Goal: Task Accomplishment & Management: Manage account settings

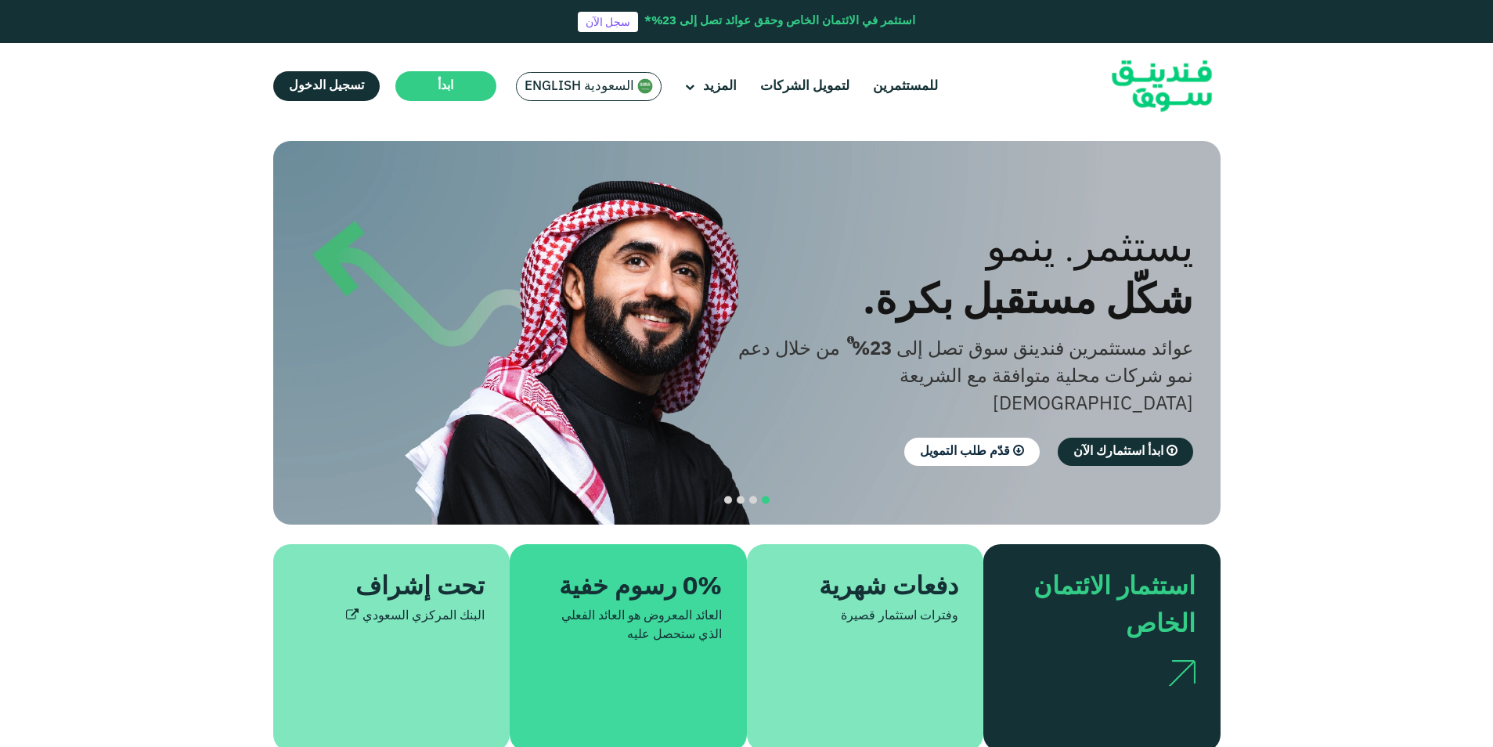
drag, startPoint x: 0, startPoint y: 0, endPoint x: 592, endPoint y: 82, distance: 597.6
click at [592, 82] on span "السعودية English" at bounding box center [580, 87] width 110 height 18
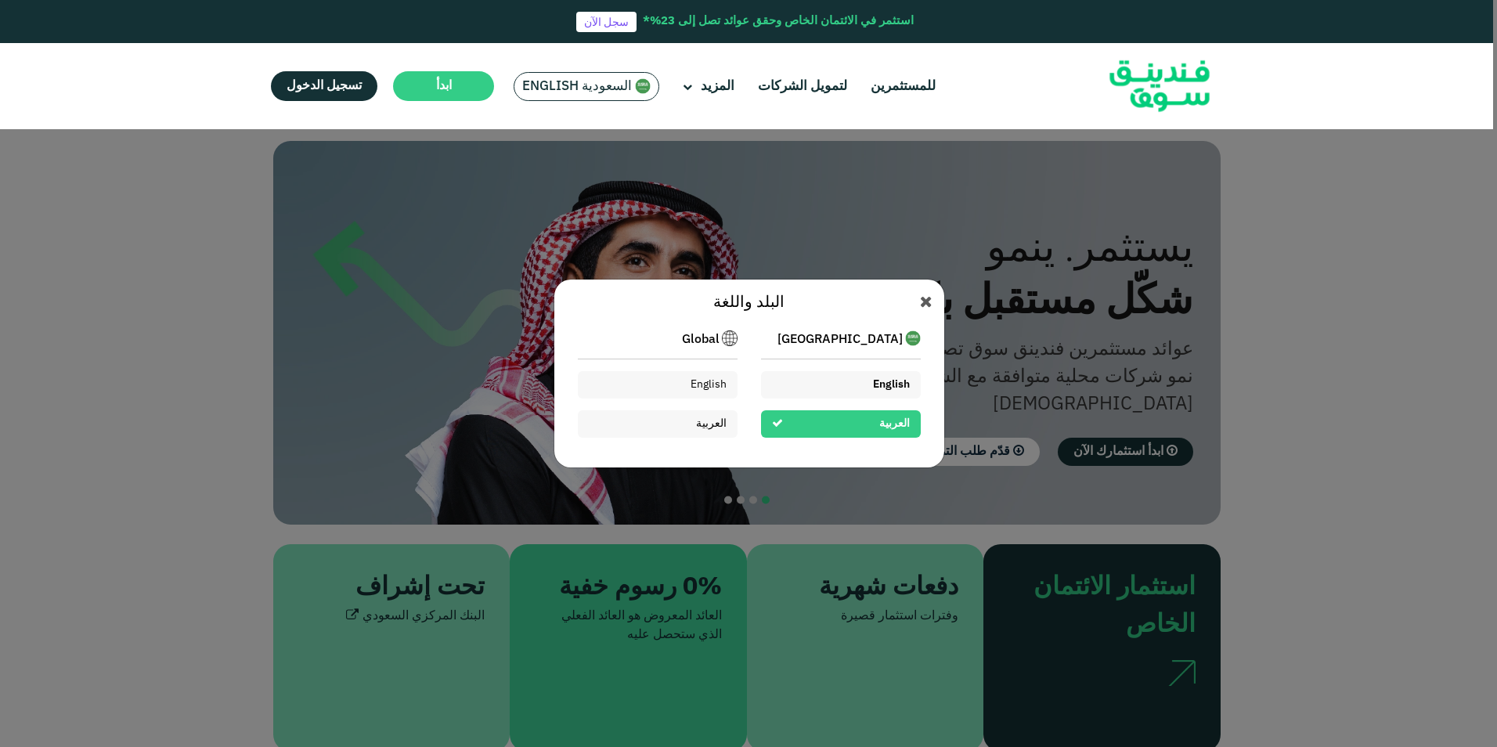
click at [845, 390] on div "English" at bounding box center [841, 384] width 160 height 27
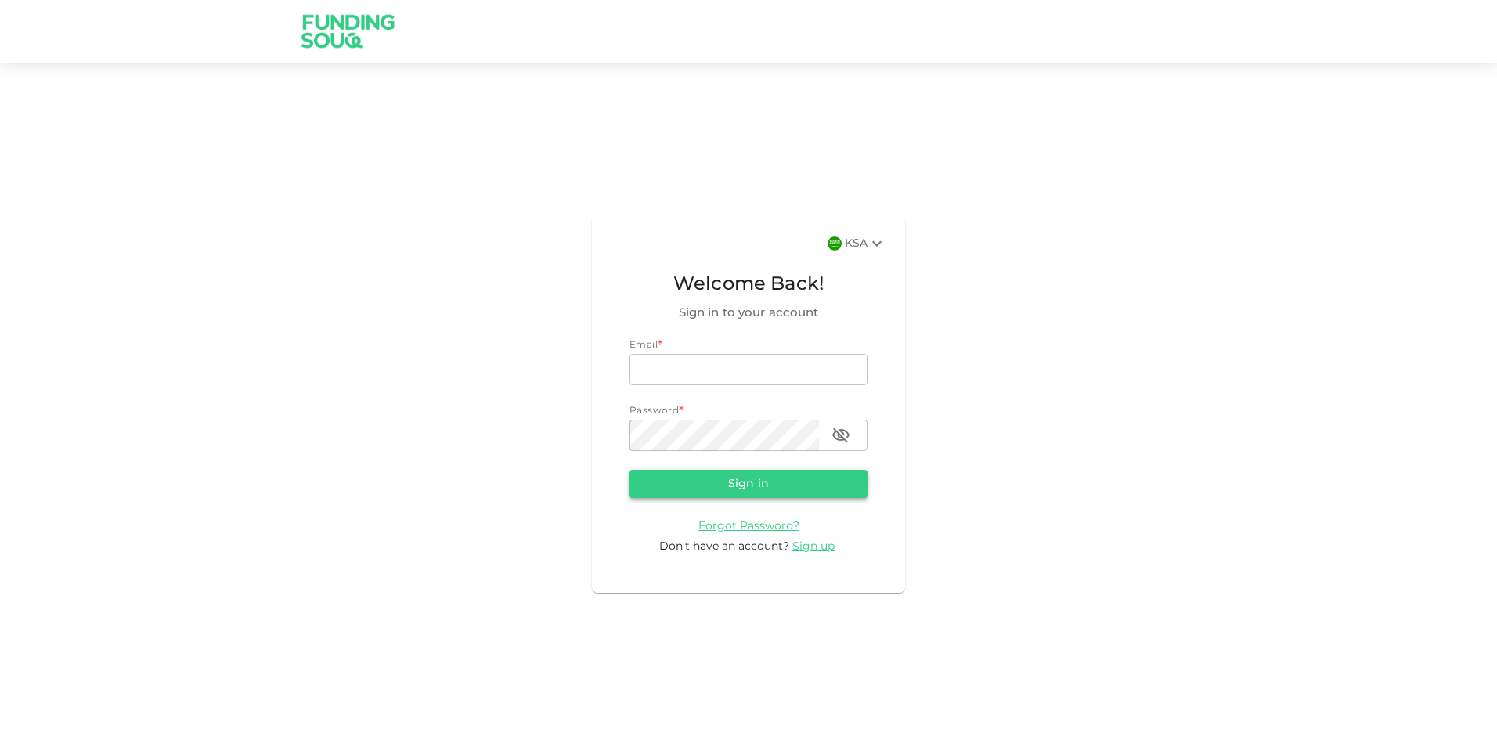
type input "nadimsan09@gmail.com"
click at [698, 480] on button "Sign in" at bounding box center [748, 484] width 238 height 28
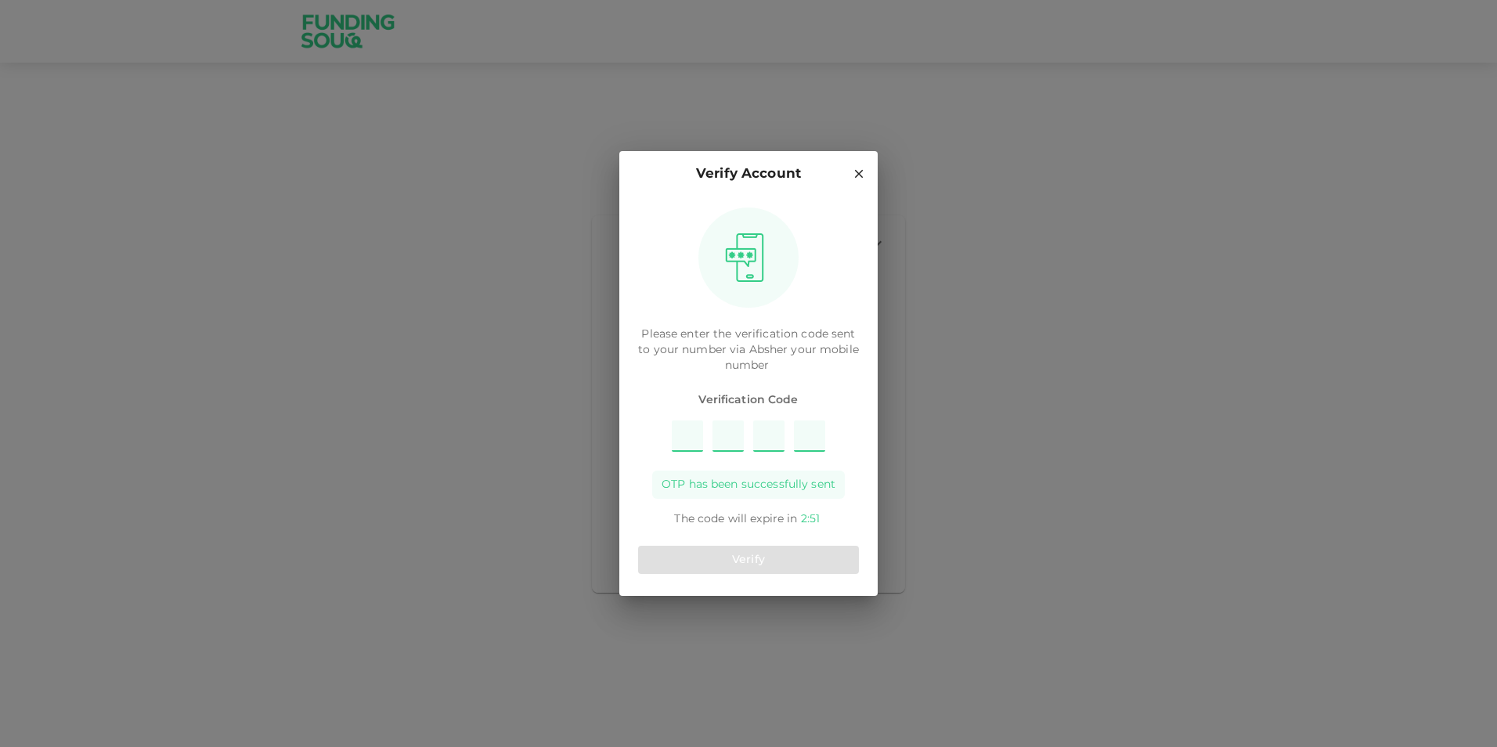
type input "7"
type input "5"
type input "2"
type input "8"
click at [713, 556] on button "Verify" at bounding box center [748, 560] width 221 height 28
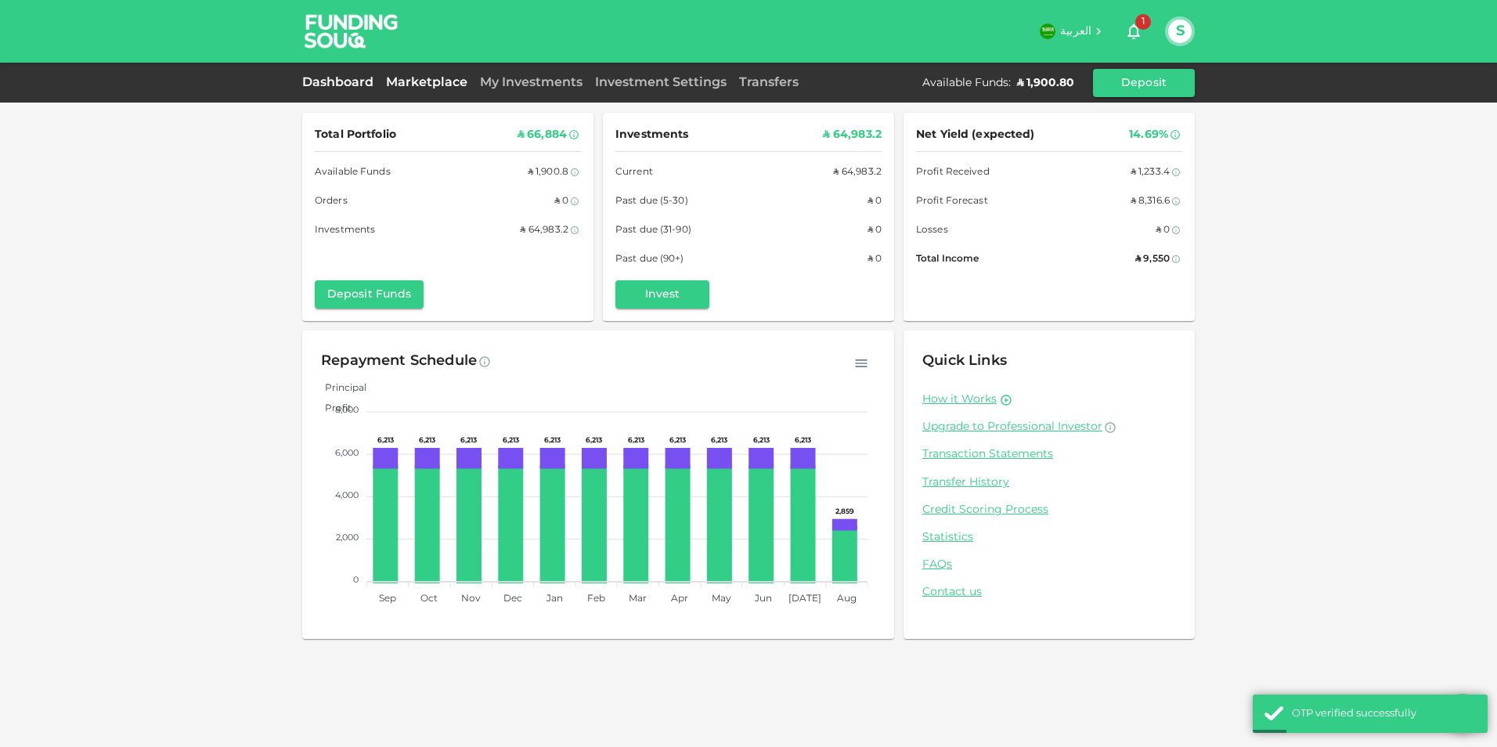
click at [422, 83] on link "Marketplace" at bounding box center [427, 83] width 94 height 12
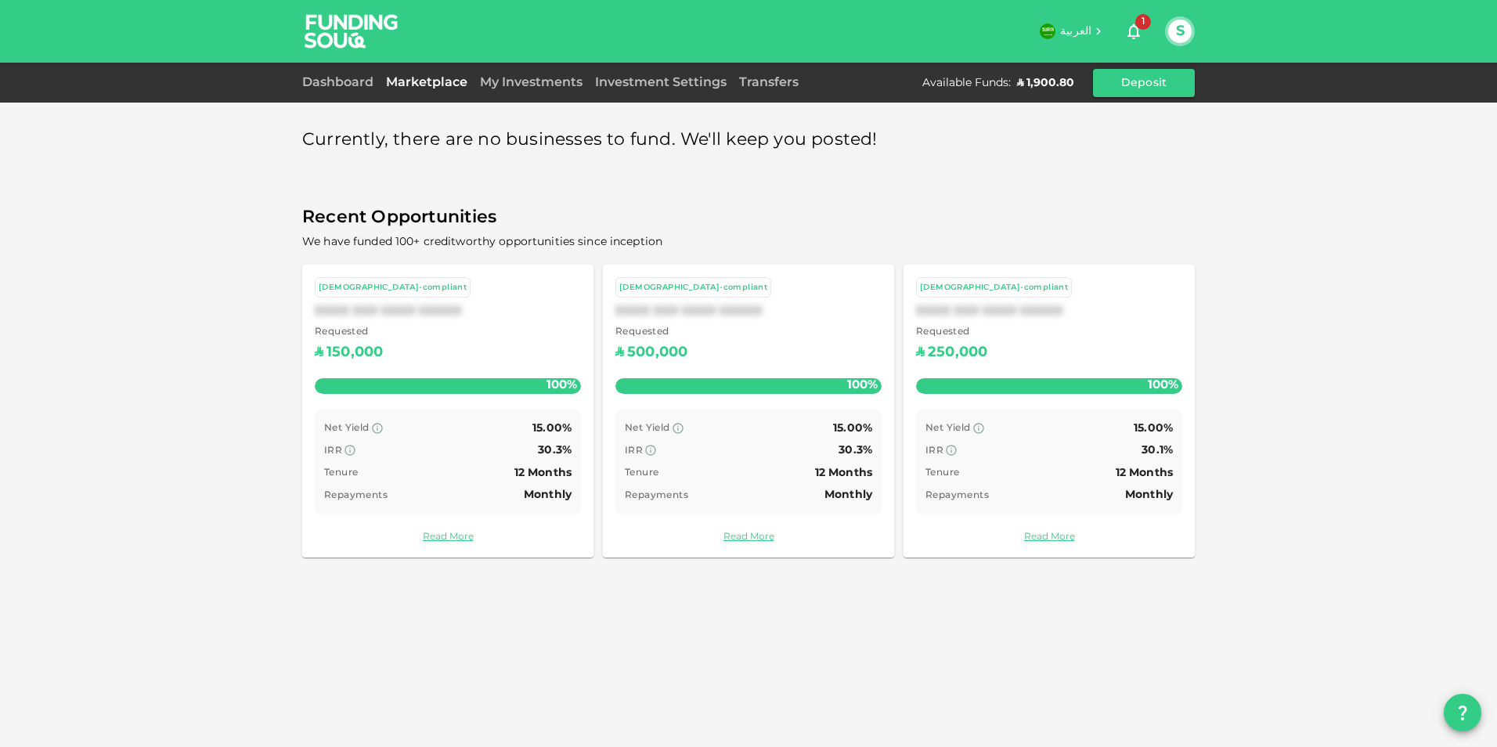
click at [530, 78] on div "My Investments" at bounding box center [531, 83] width 115 height 19
click at [530, 83] on link "My Investments" at bounding box center [531, 83] width 115 height 12
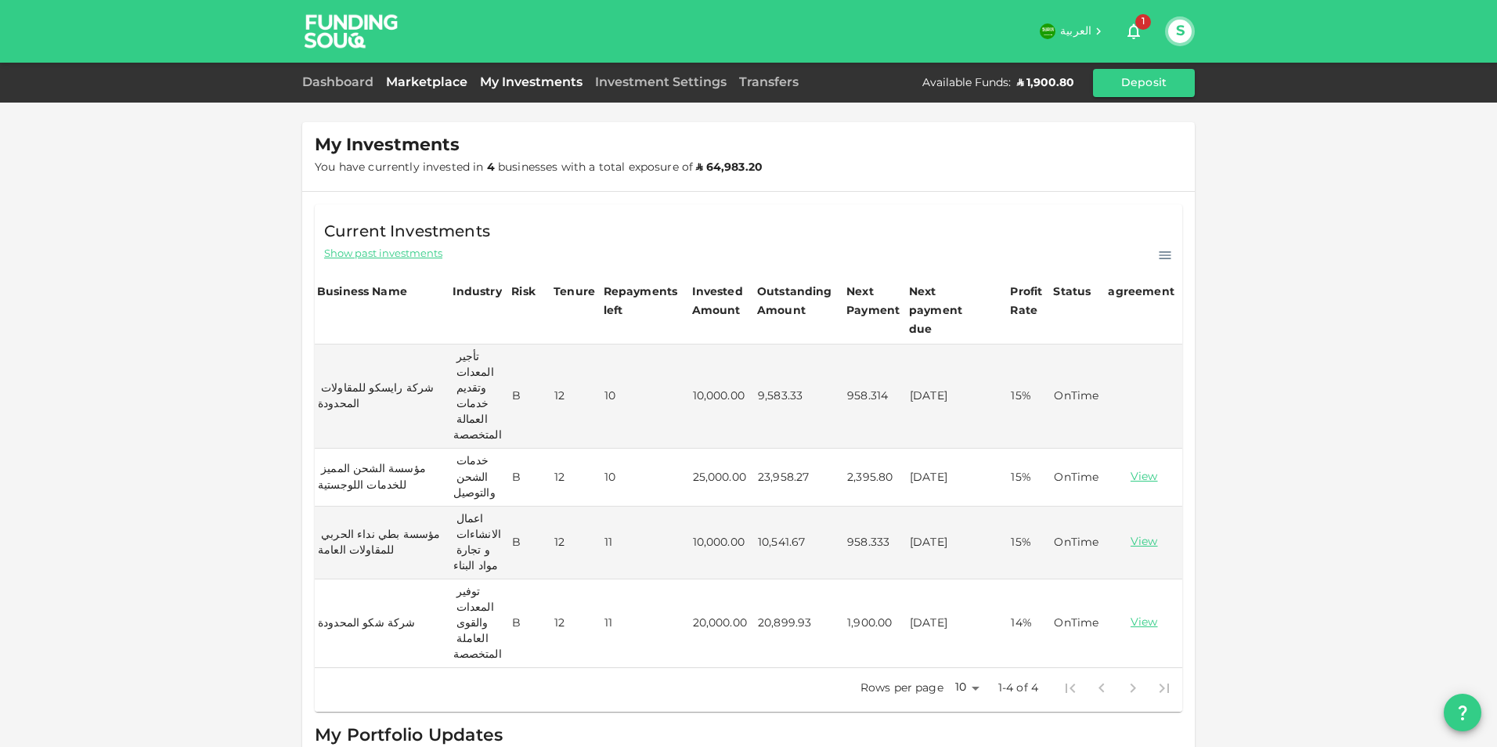
click at [412, 83] on link "Marketplace" at bounding box center [427, 83] width 94 height 12
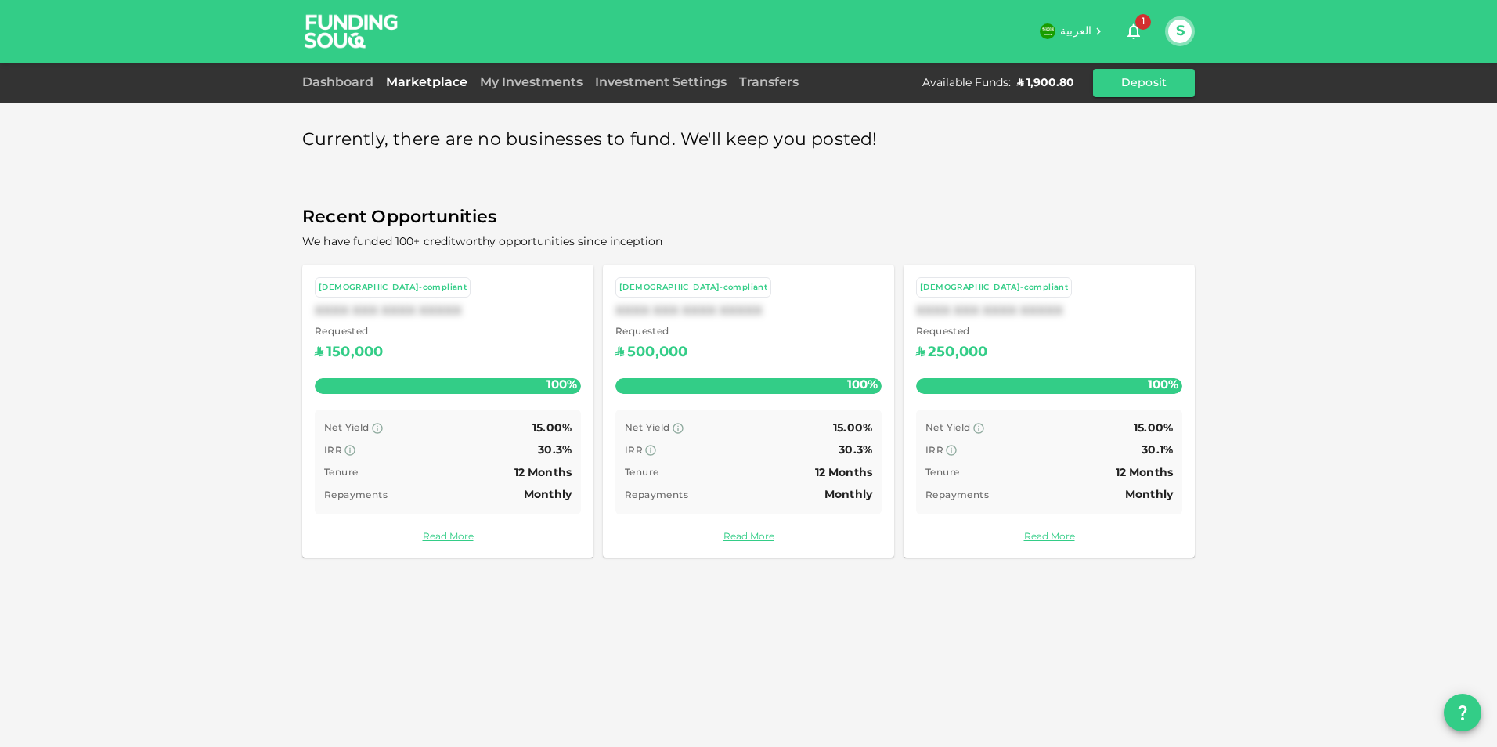
click at [1133, 30] on icon "button" at bounding box center [1133, 31] width 19 height 19
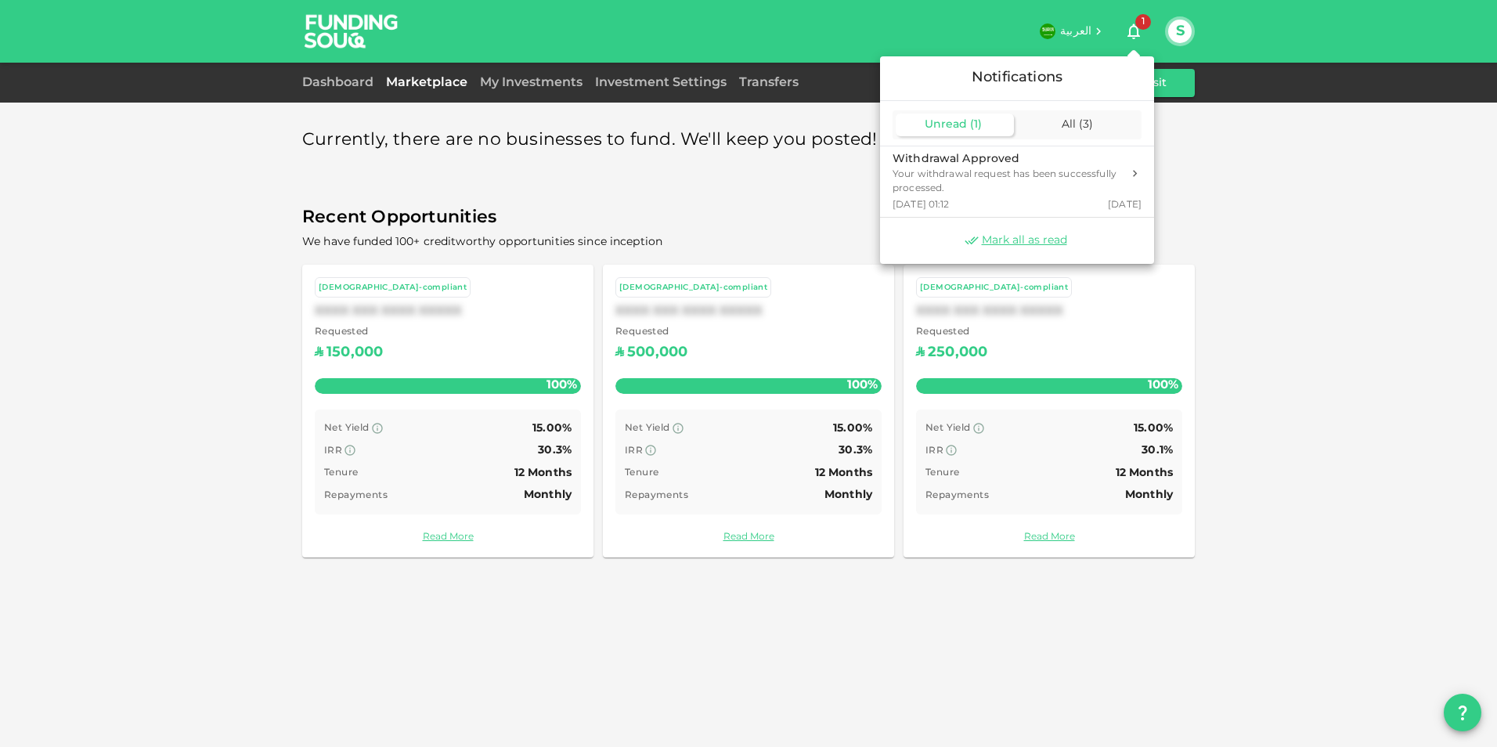
click at [1236, 134] on div at bounding box center [748, 373] width 1497 height 747
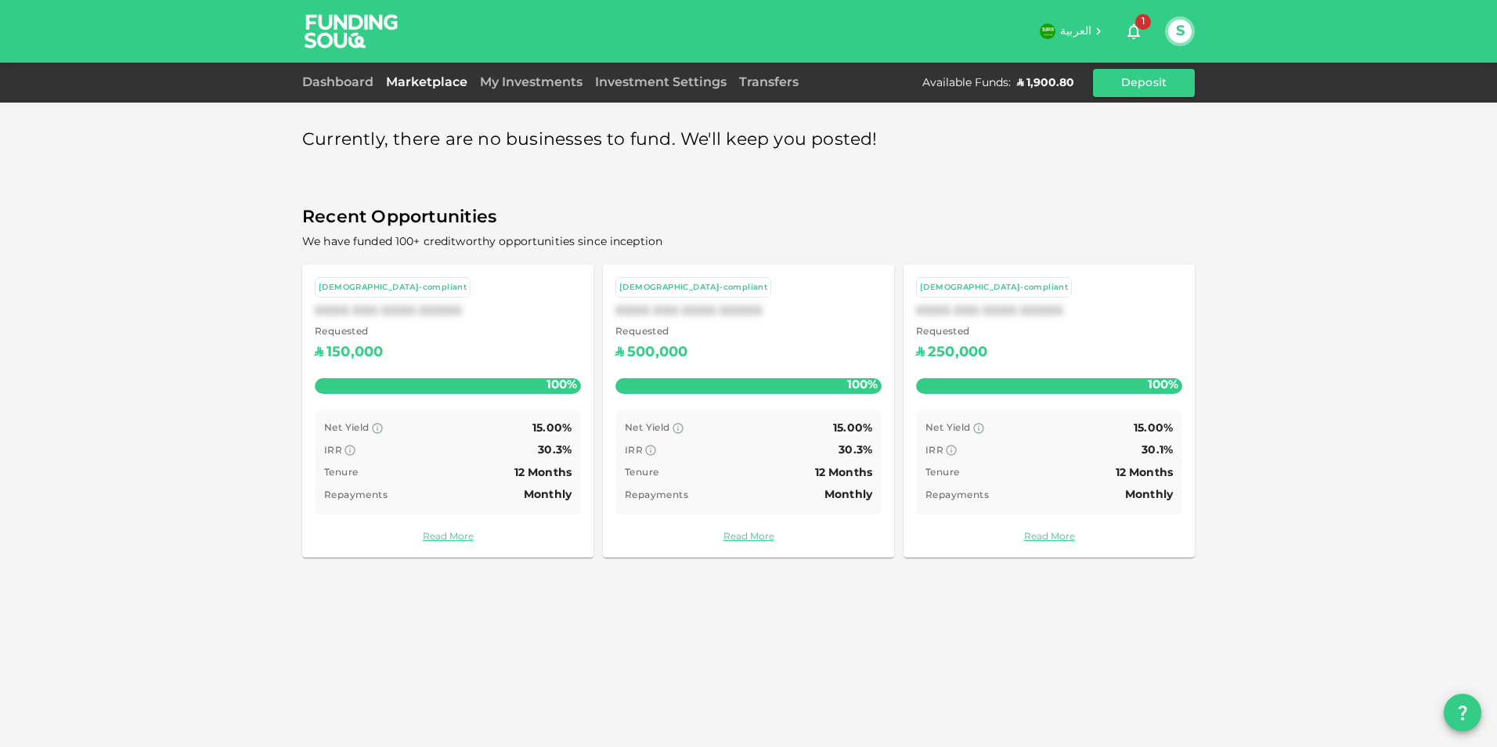
click at [1180, 44] on div "S" at bounding box center [1180, 31] width 30 height 30
click at [1183, 39] on button "S" at bounding box center [1179, 31] width 23 height 23
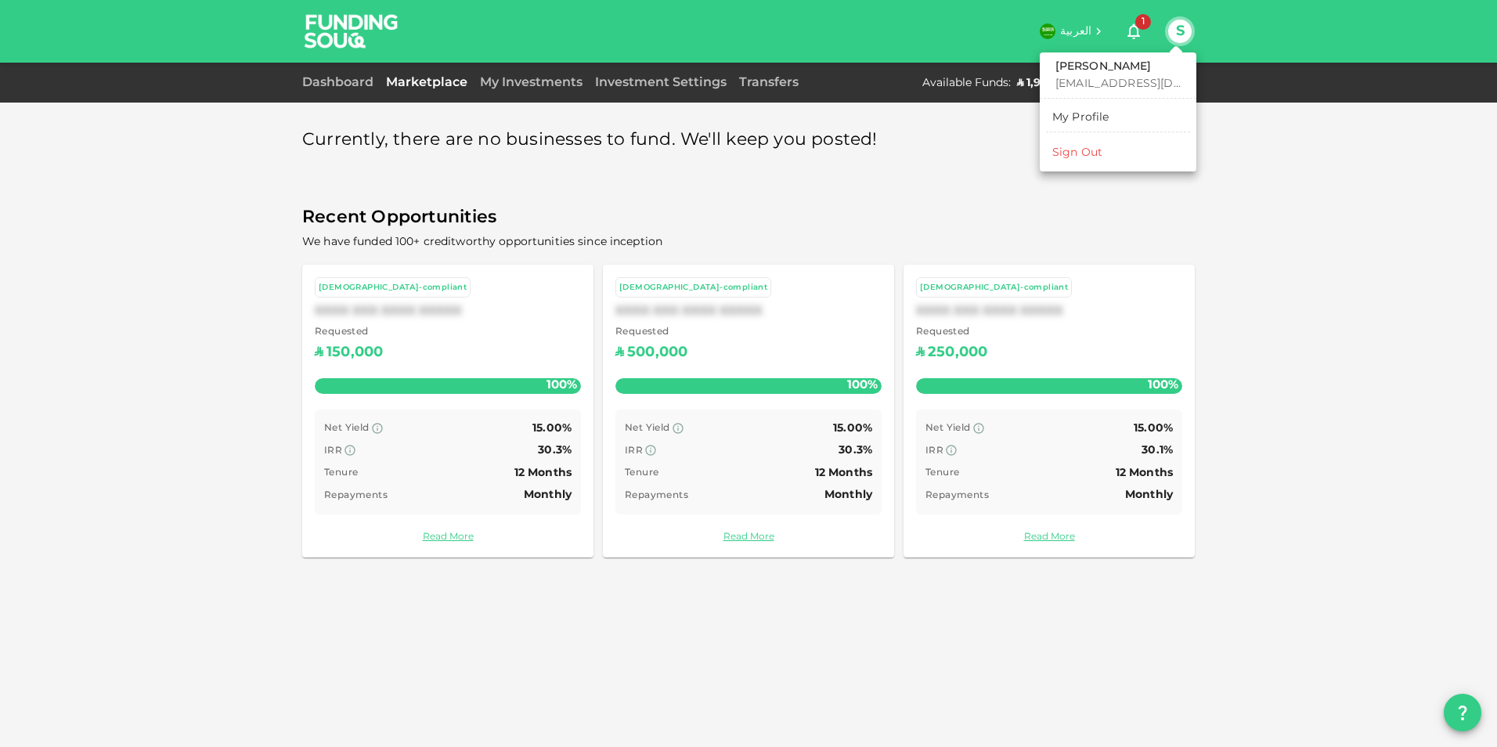
click at [635, 155] on div at bounding box center [748, 373] width 1497 height 747
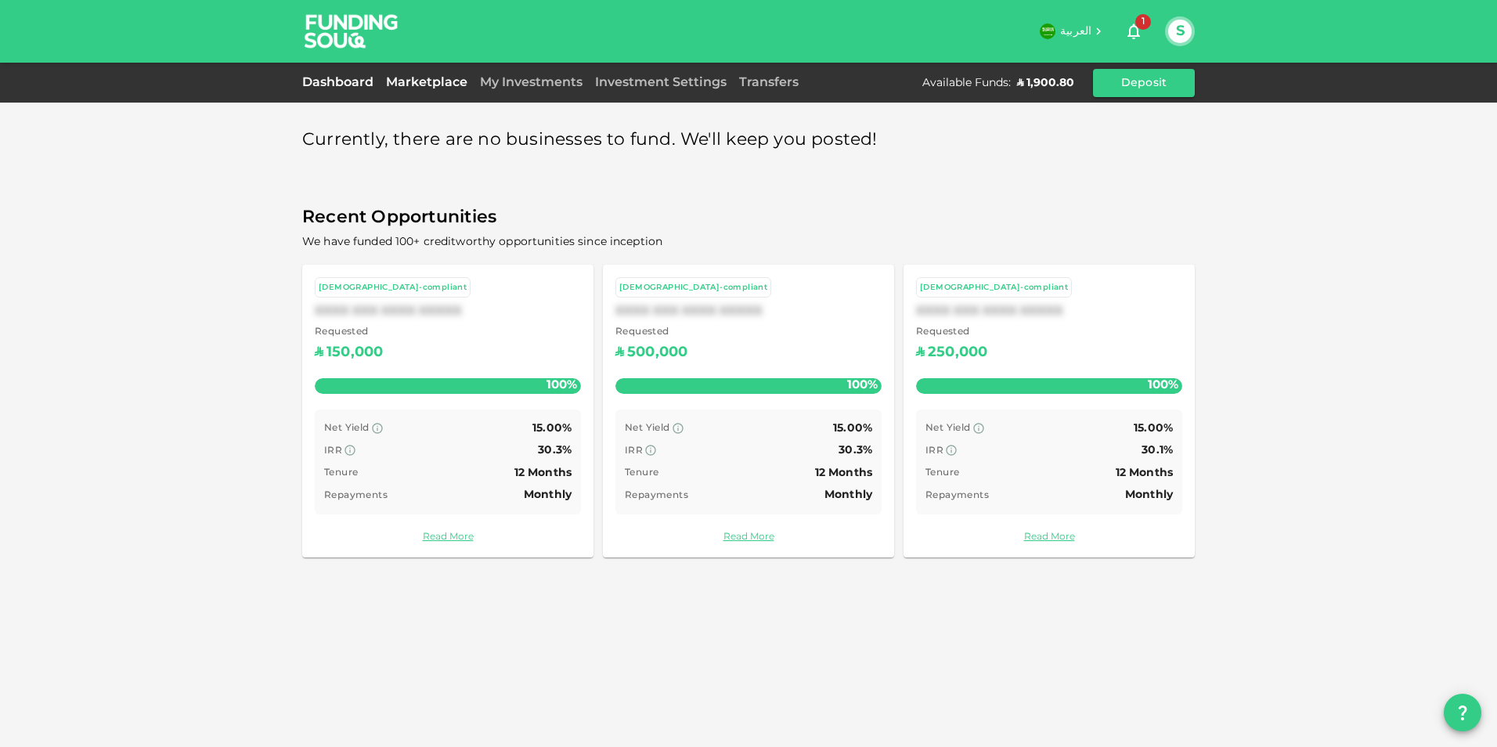
click at [356, 83] on link "Dashboard" at bounding box center [341, 83] width 78 height 12
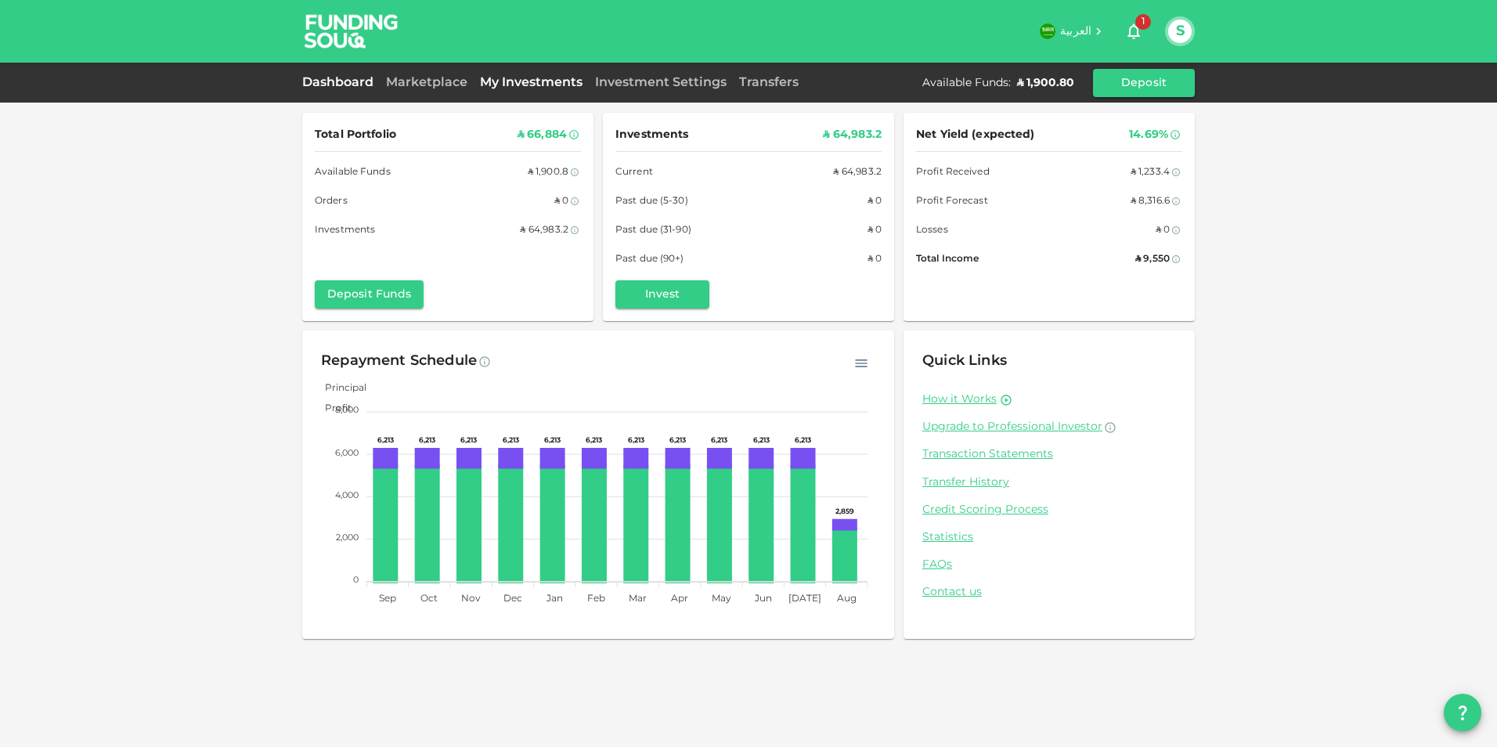
click at [549, 85] on link "My Investments" at bounding box center [531, 83] width 115 height 12
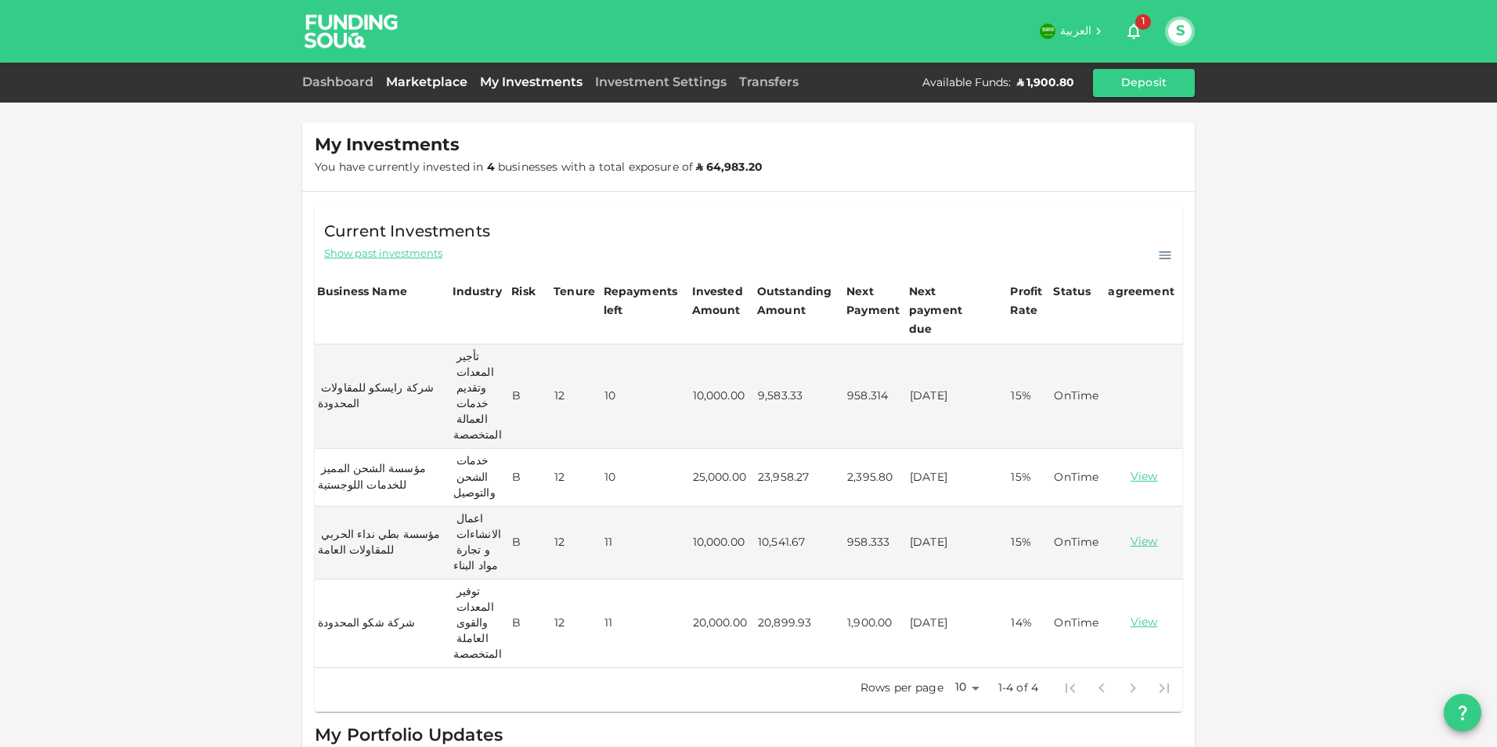
click at [428, 85] on link "Marketplace" at bounding box center [427, 83] width 94 height 12
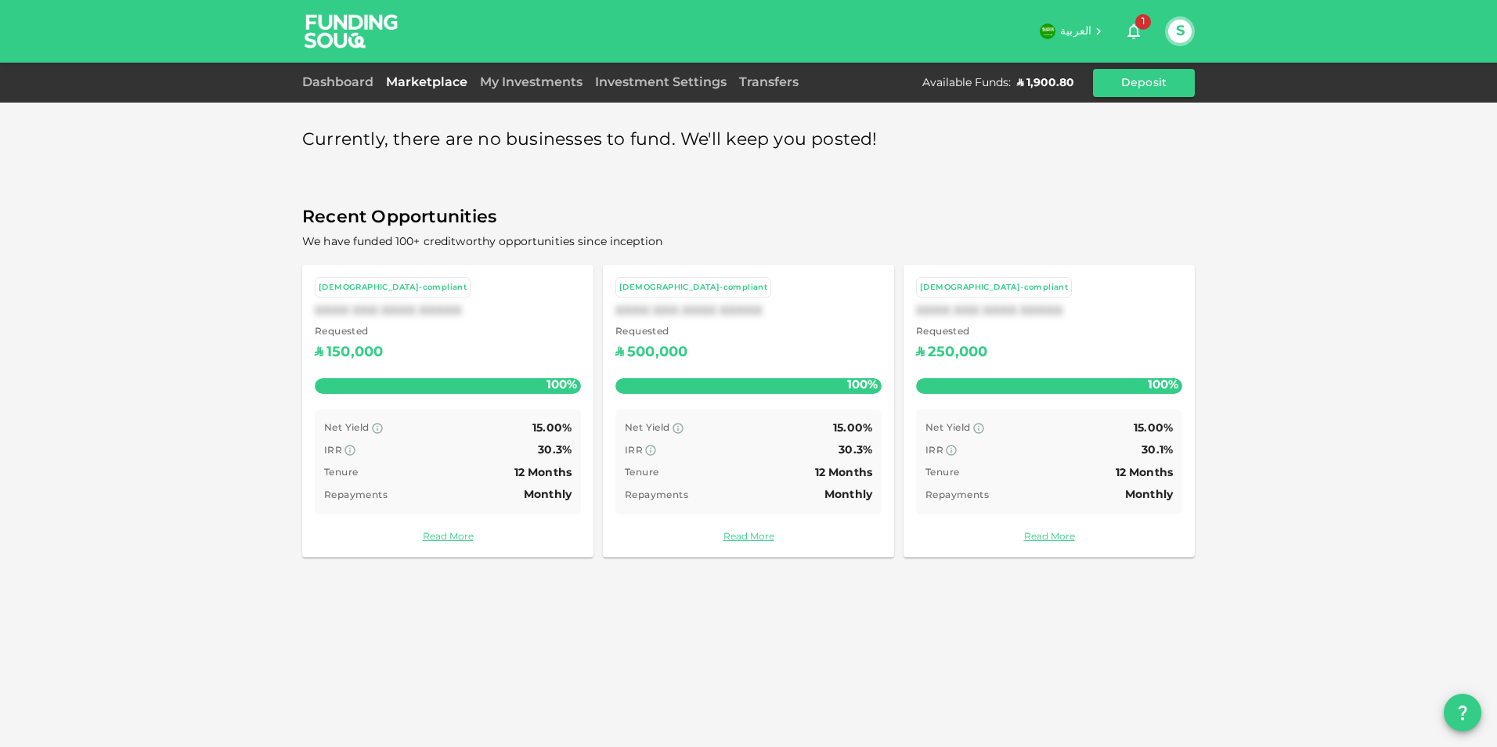
click at [1182, 28] on button "S" at bounding box center [1179, 31] width 23 height 23
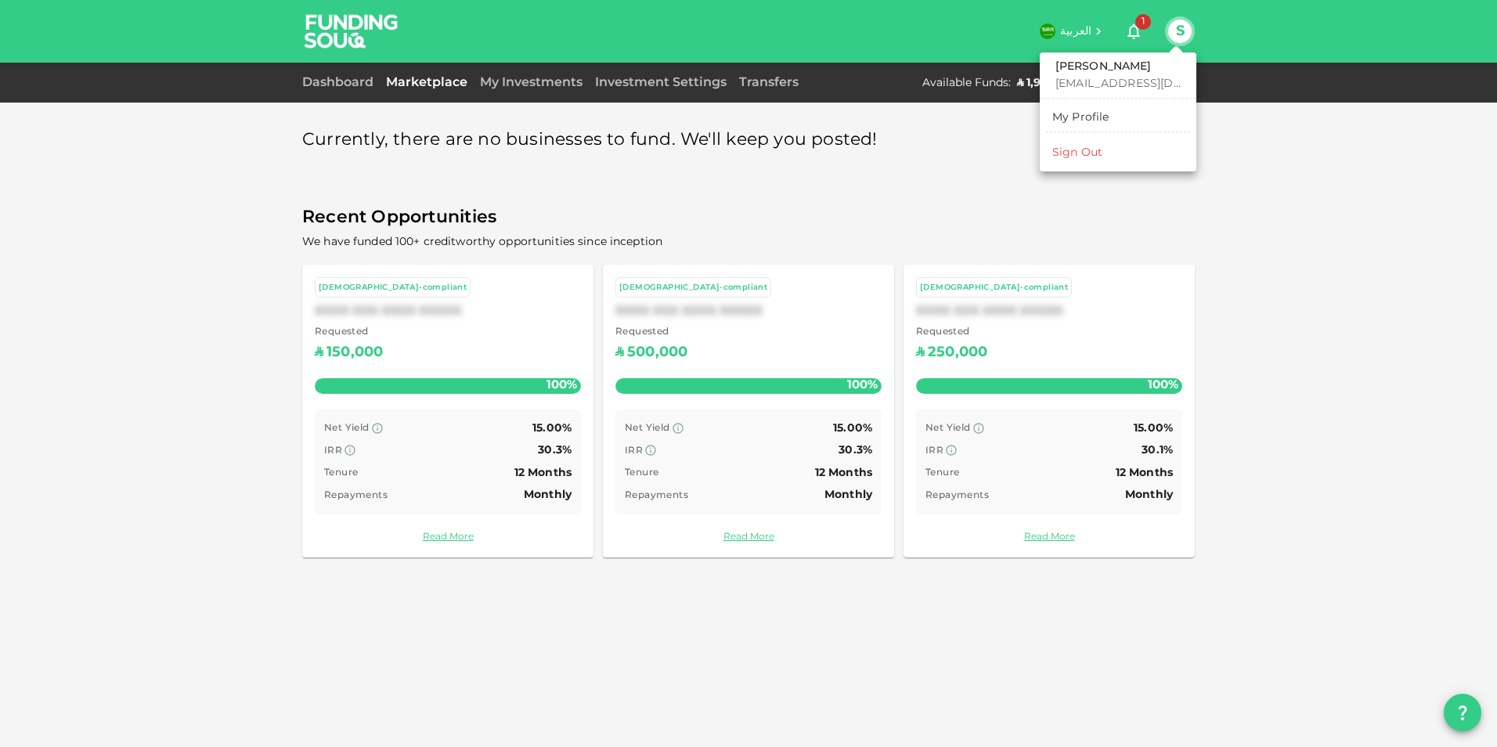
click at [1102, 152] on li "Sign Out" at bounding box center [1118, 152] width 144 height 25
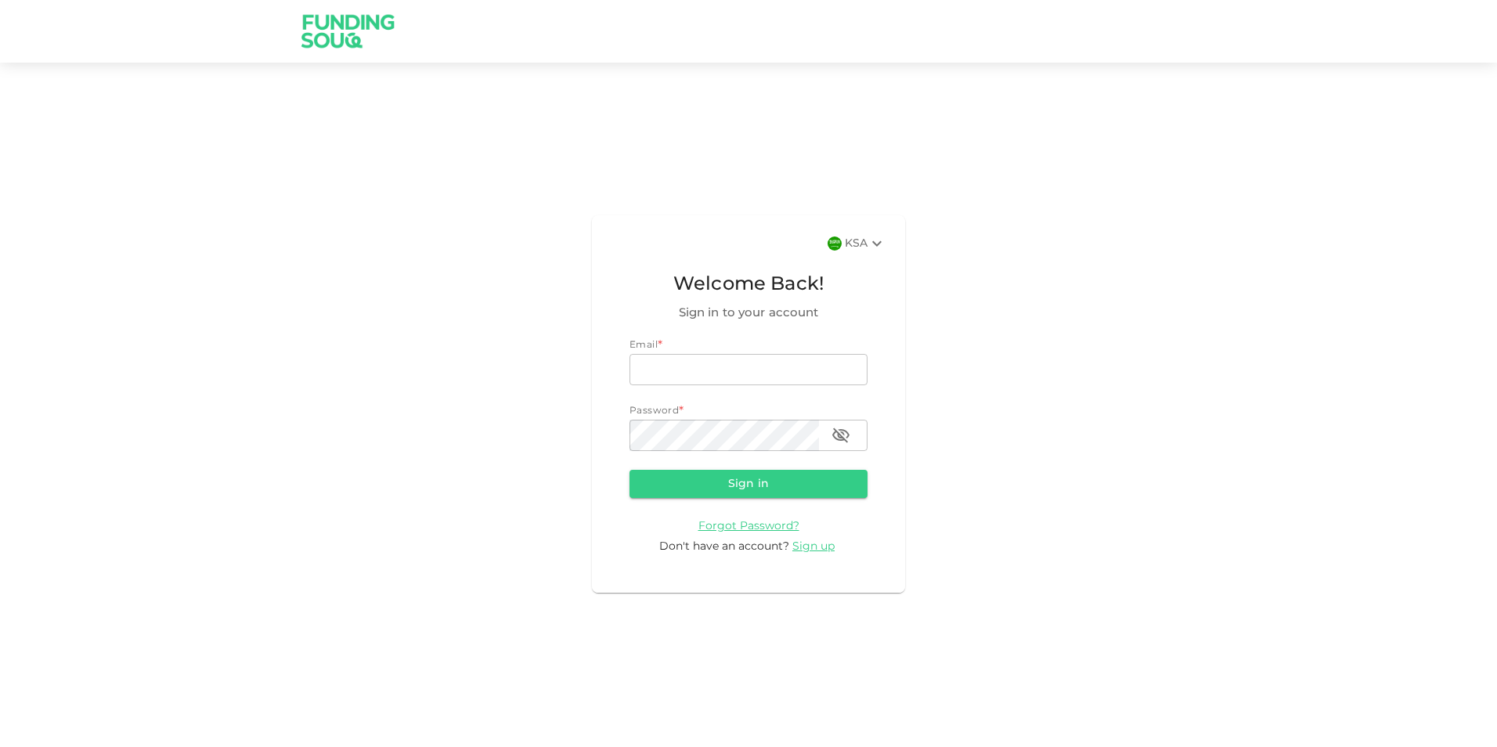
type input "nadimsan09@gmail.com"
